Goal: Task Accomplishment & Management: Use online tool/utility

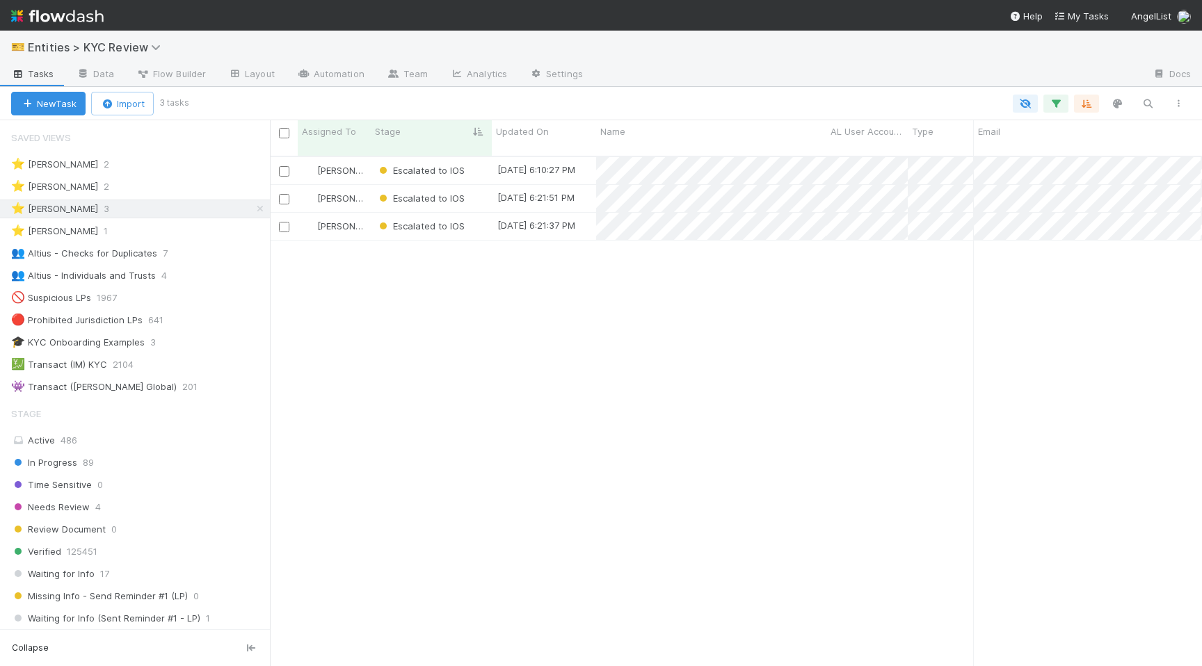
scroll to position [521, 932]
click at [420, 165] on span "Time Sensitive" at bounding box center [416, 170] width 81 height 11
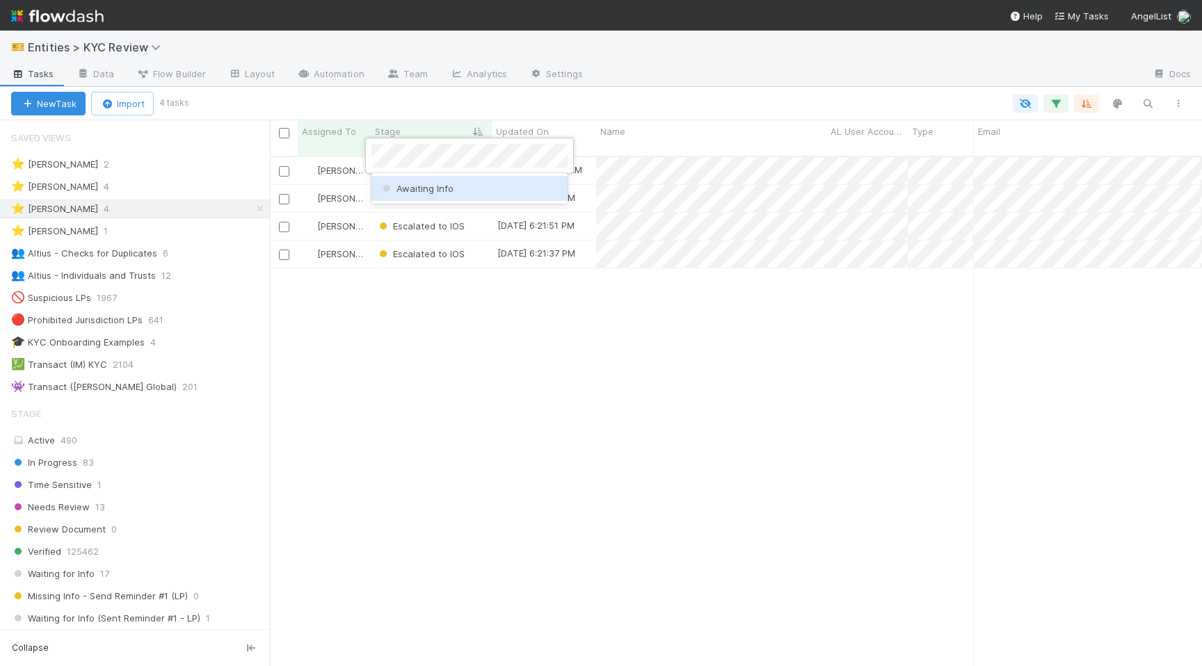
click at [449, 189] on span "Awaiting Info" at bounding box center [417, 188] width 74 height 11
click at [489, 460] on div "Madison Stomberg Time Sensitive 8/13/25, 11:02:20 AM 7/24/25, 4:33:01 AM 0 0 0 …" at bounding box center [736, 417] width 932 height 520
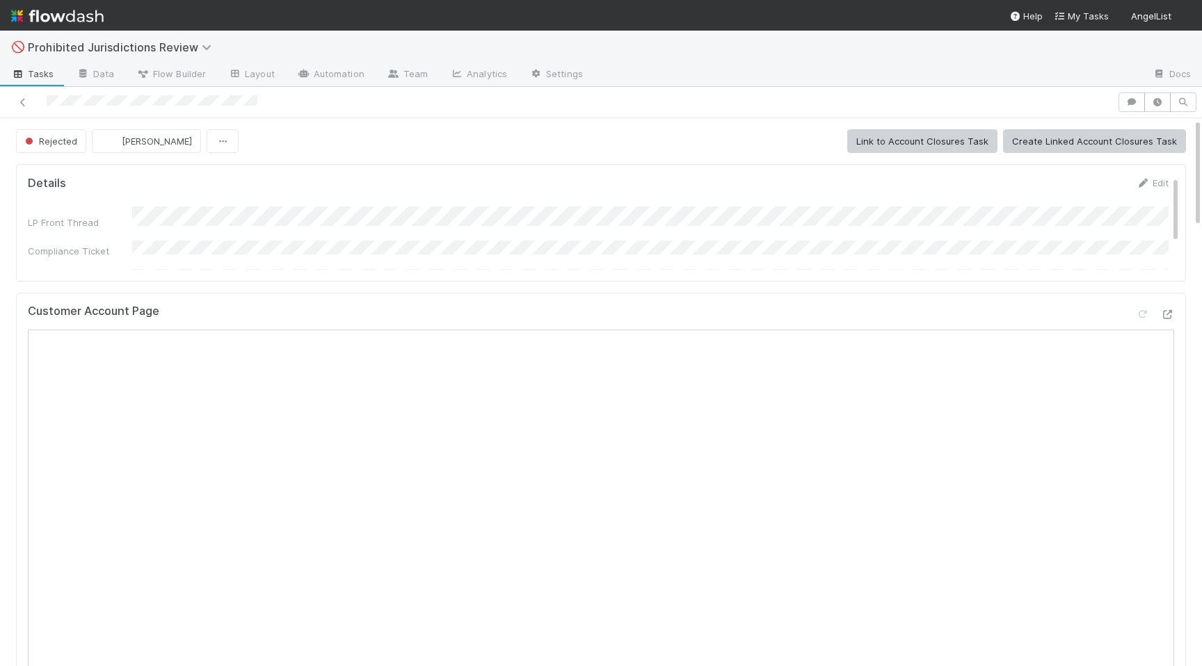
scroll to position [0, 3]
click at [1168, 318] on icon at bounding box center [1164, 314] width 14 height 9
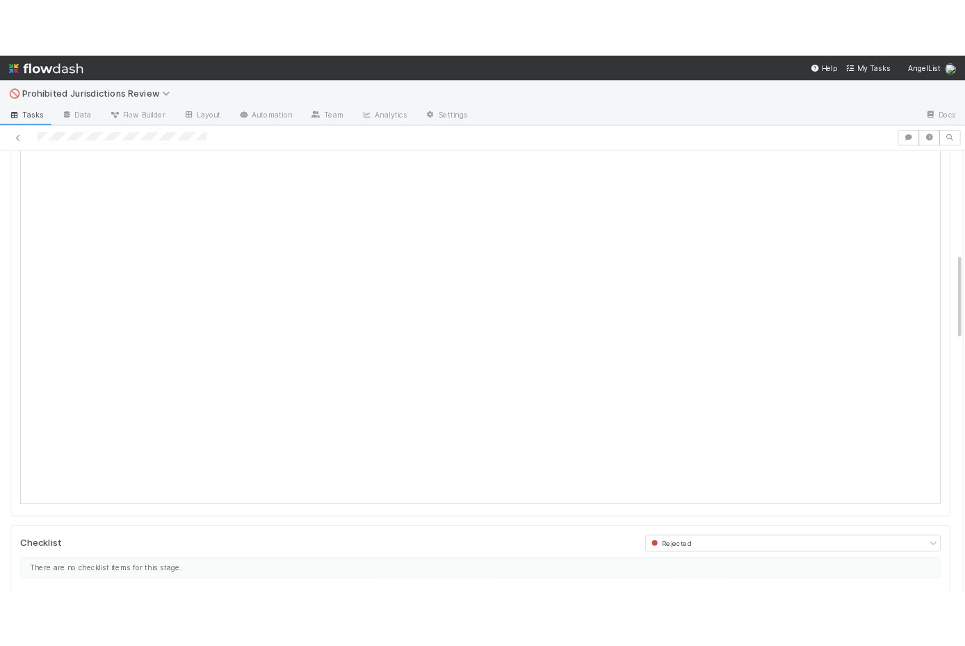
scroll to position [176, 0]
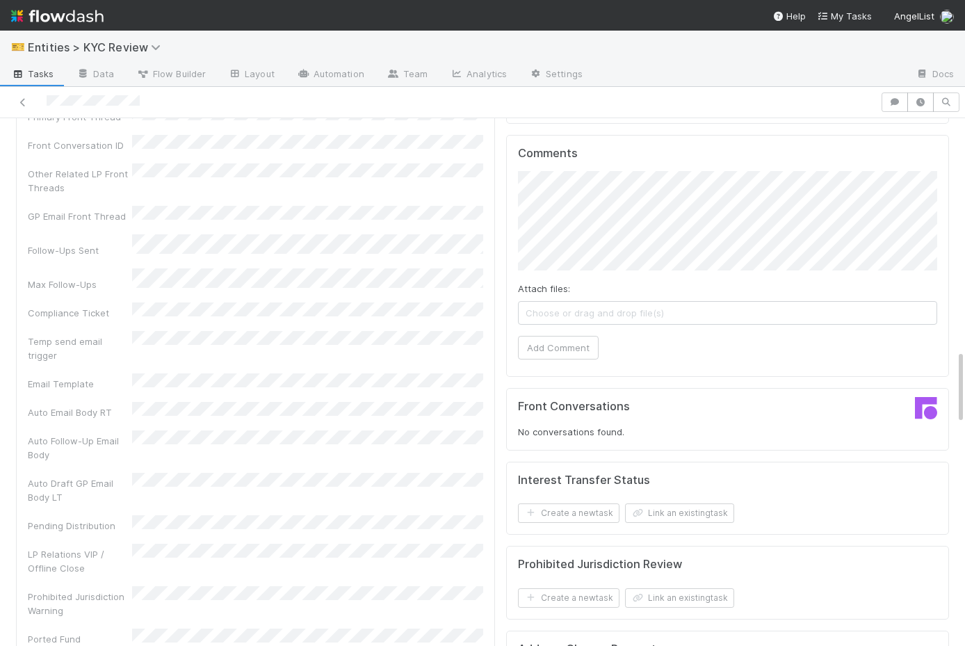
scroll to position [1698, 0]
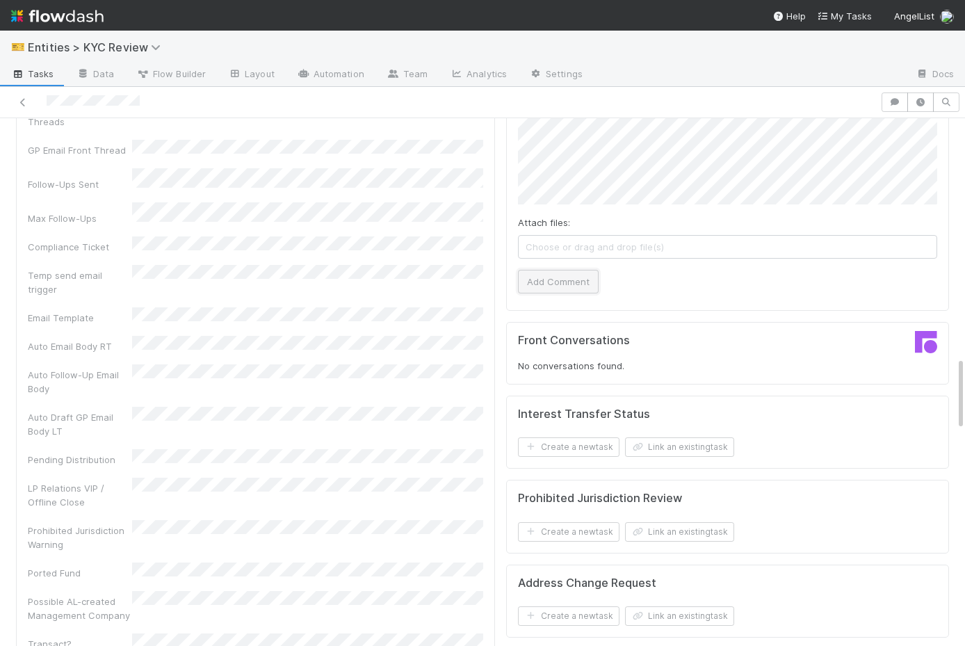
click at [556, 270] on button "Add Comment" at bounding box center [558, 282] width 81 height 24
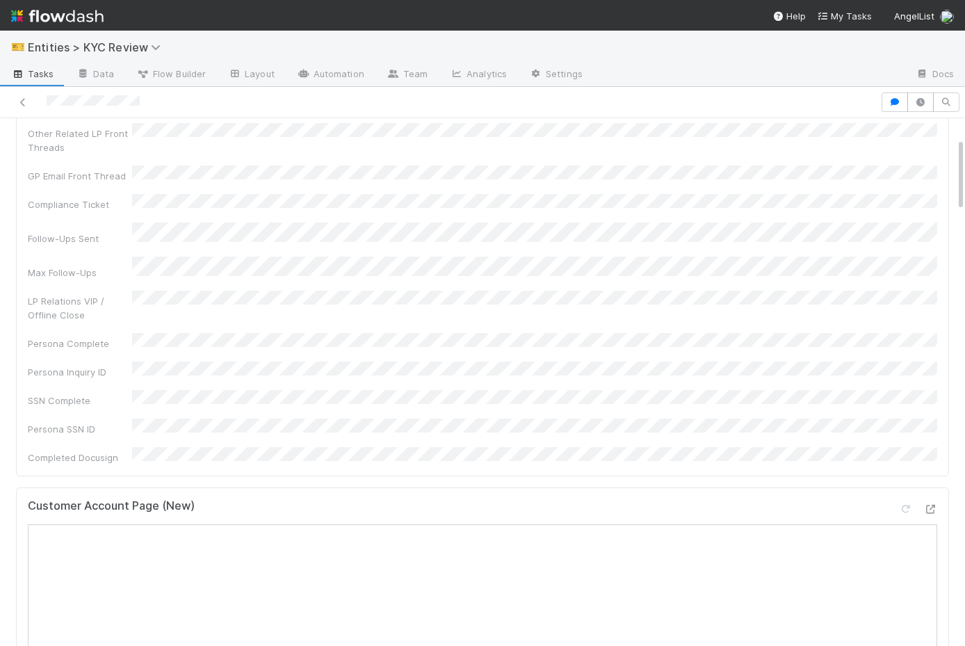
scroll to position [0, 0]
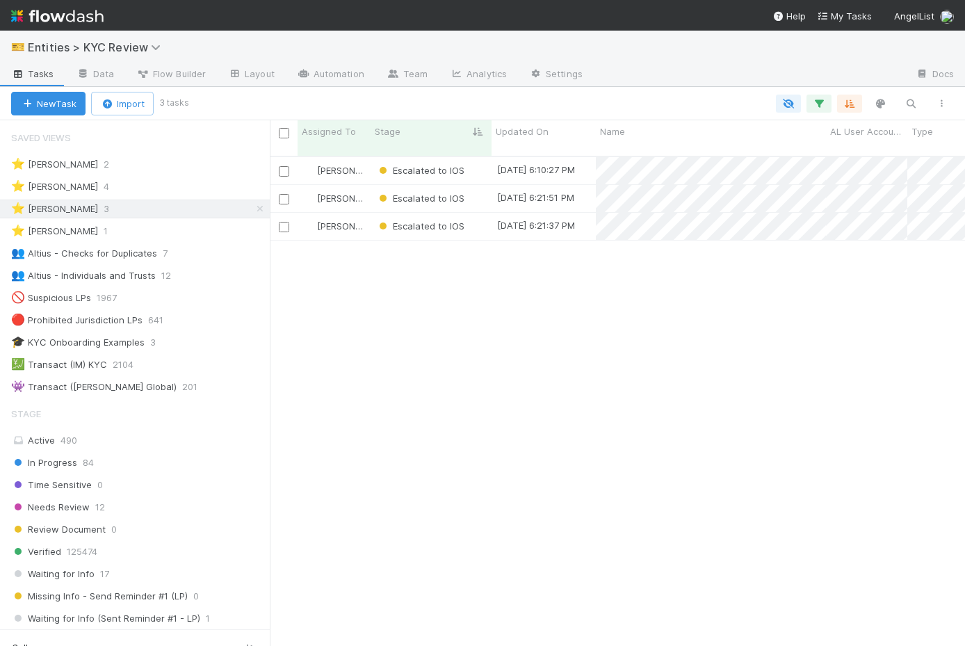
scroll to position [501, 695]
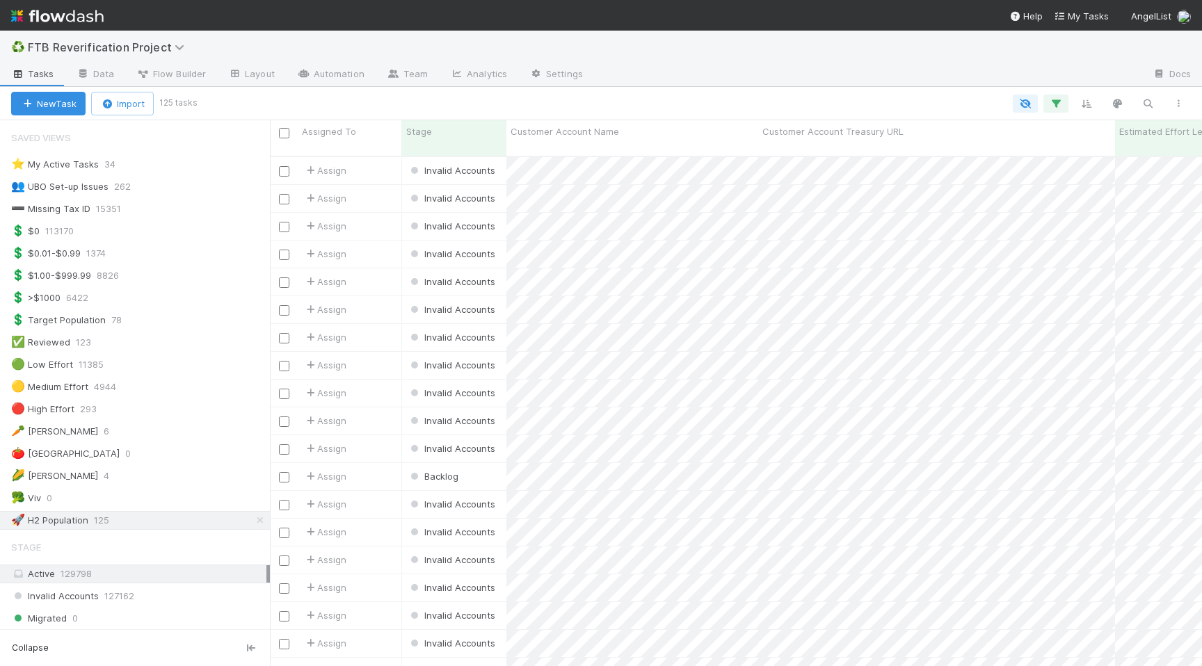
scroll to position [521, 932]
